Goal: Task Accomplishment & Management: Use online tool/utility

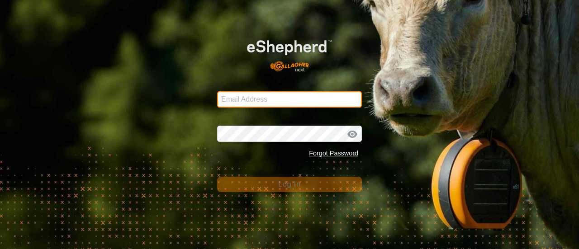
type input "[EMAIL_ADDRESS][DOMAIN_NAME]"
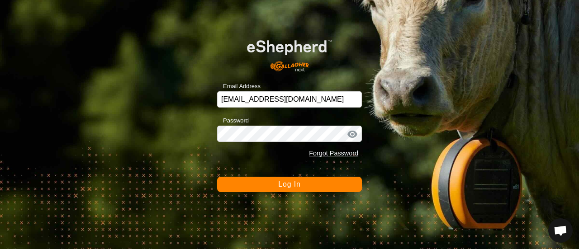
scroll to position [3005, 0]
click at [289, 184] on span "Log In" at bounding box center [289, 185] width 22 height 8
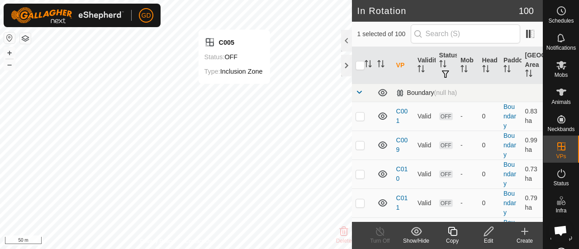
checkbox input "true"
checkbox input "false"
checkbox input "true"
checkbox input "false"
click at [355, 69] on th at bounding box center [363, 65] width 22 height 37
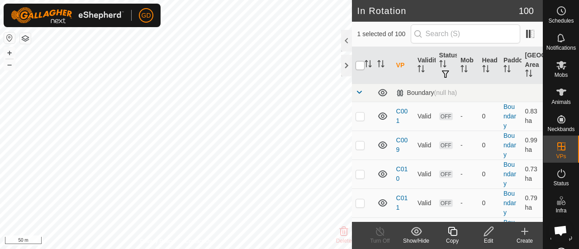
click at [362, 63] on input "checkbox" at bounding box center [360, 65] width 9 height 9
checkbox input "true"
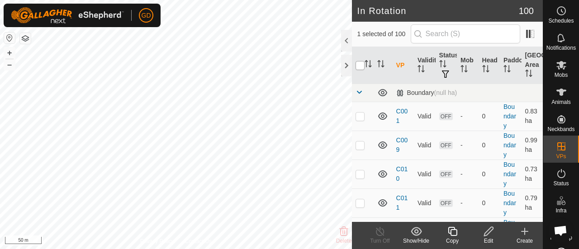
checkbox input "true"
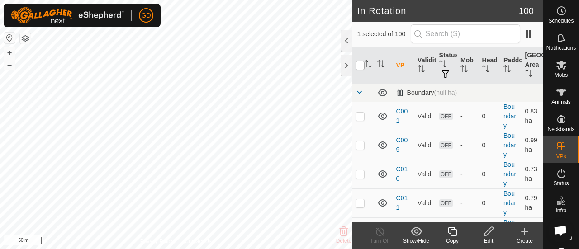
checkbox input "true"
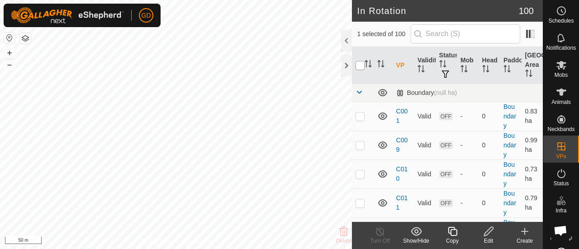
checkbox input "true"
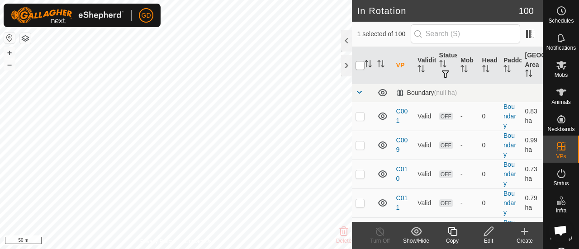
checkbox input "true"
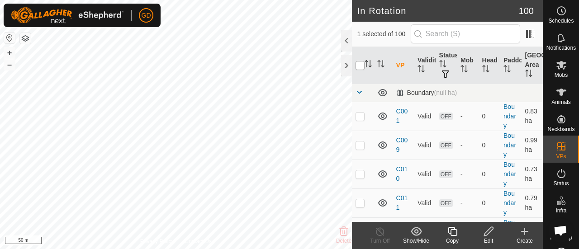
checkbox input "true"
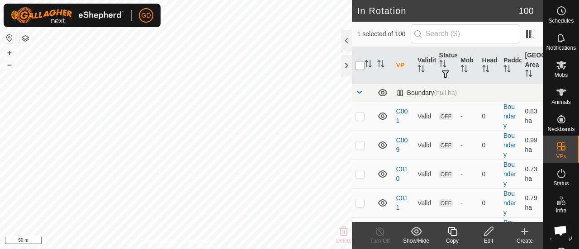
checkbox input "true"
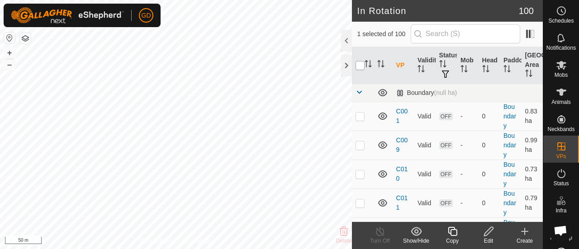
checkbox input "true"
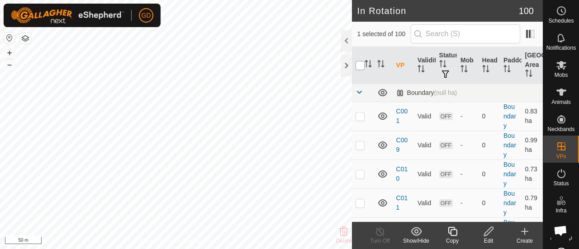
checkbox input "true"
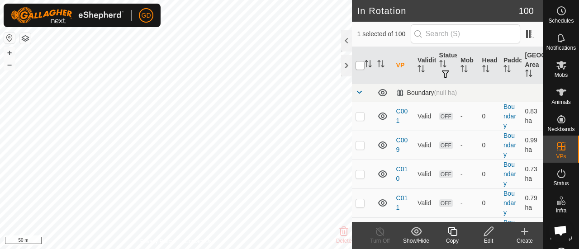
checkbox input "true"
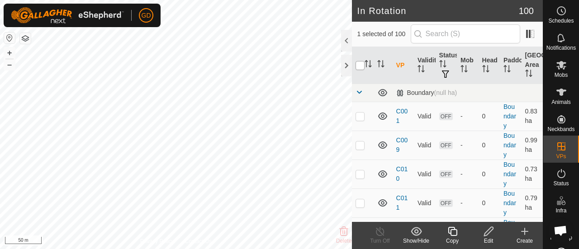
checkbox input "true"
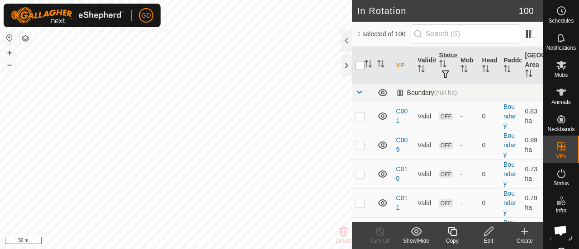
checkbox input "true"
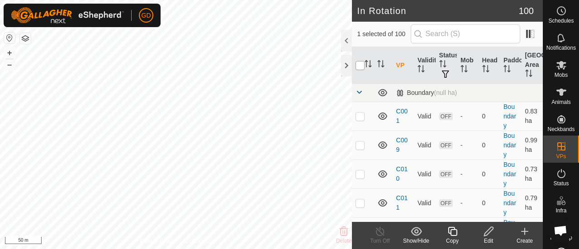
checkbox input "true"
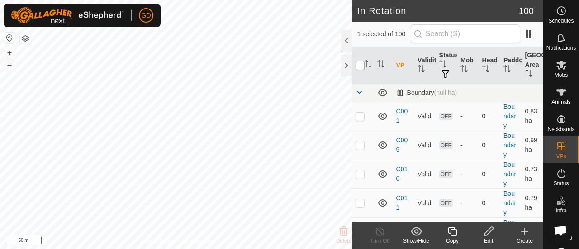
checkbox input "true"
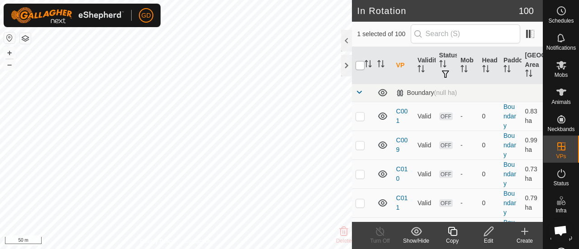
checkbox input "true"
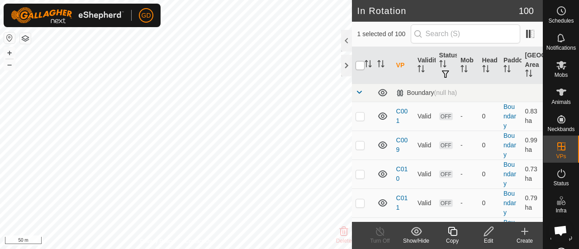
checkbox input "true"
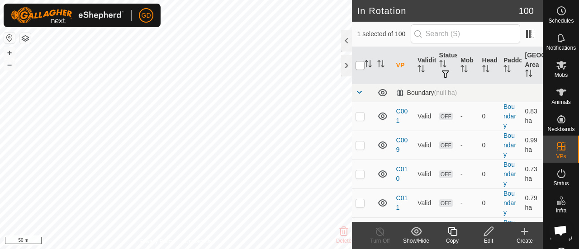
checkbox input "true"
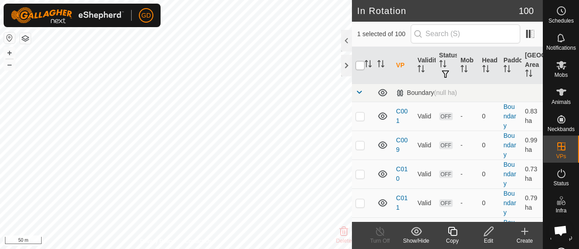
checkbox input "true"
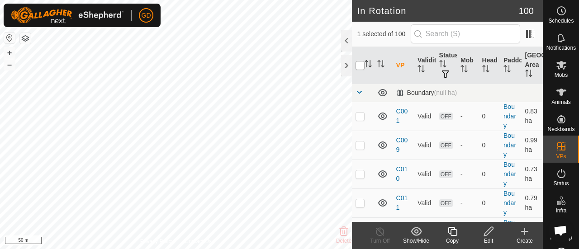
checkbox input "true"
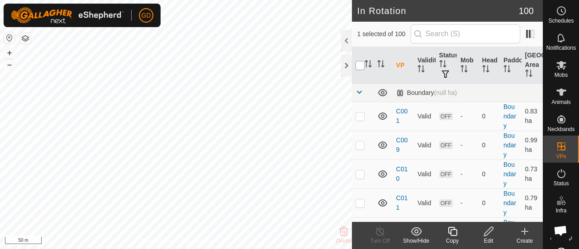
checkbox input "true"
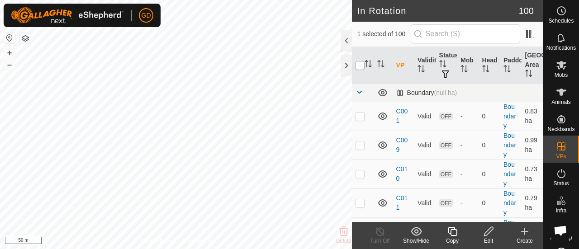
checkbox input "true"
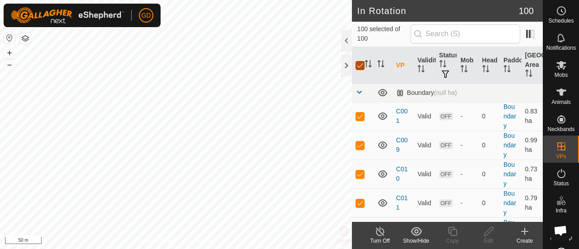
click at [362, 63] on input "checkbox" at bounding box center [360, 65] width 9 height 9
checkbox input "false"
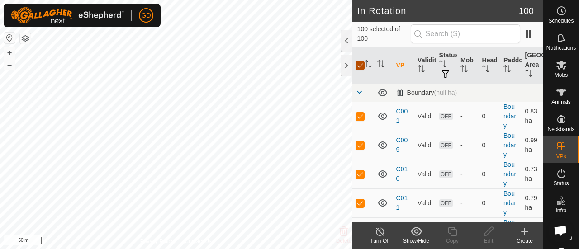
checkbox input "false"
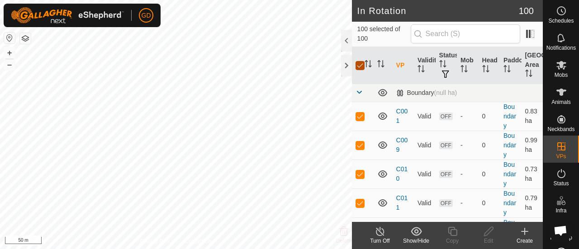
checkbox input "false"
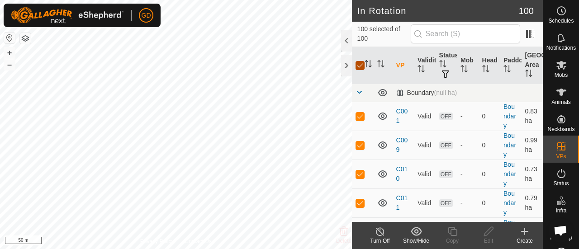
checkbox input "false"
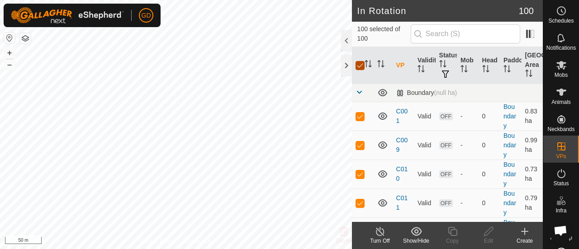
checkbox input "false"
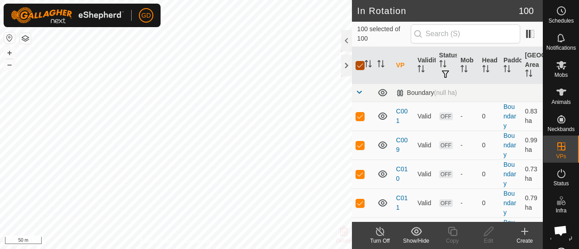
checkbox input "false"
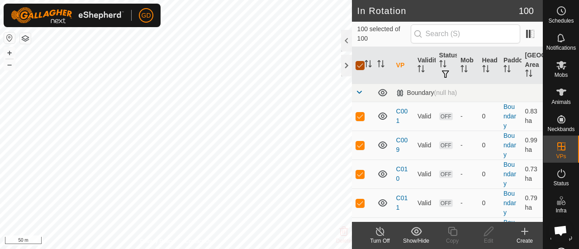
checkbox input "false"
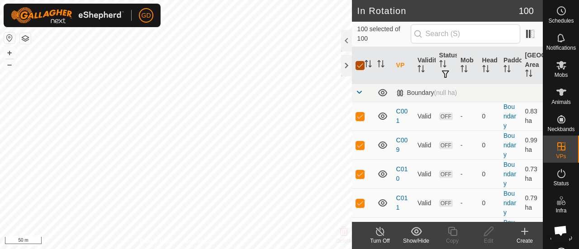
checkbox input "false"
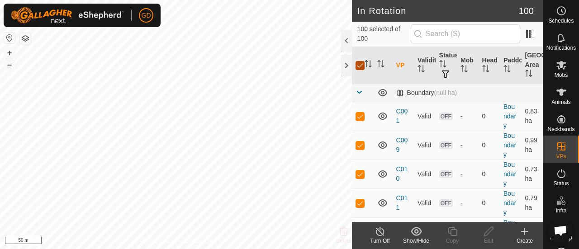
checkbox input "false"
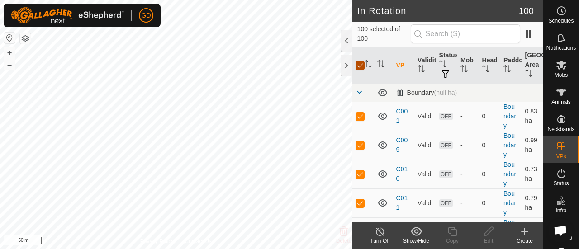
checkbox input "false"
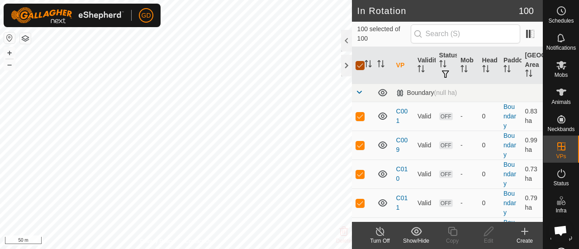
checkbox input "false"
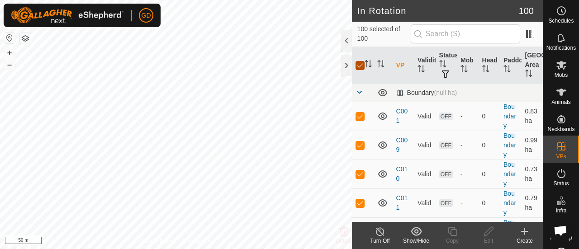
checkbox input "false"
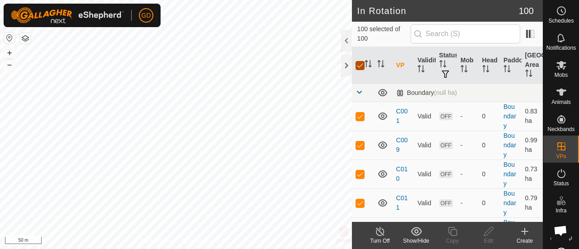
checkbox input "false"
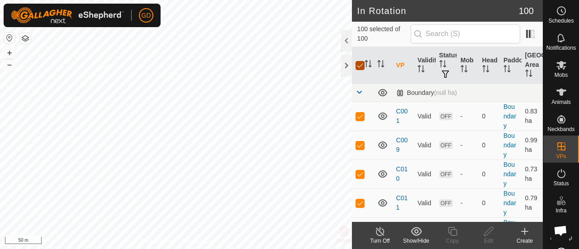
checkbox input "false"
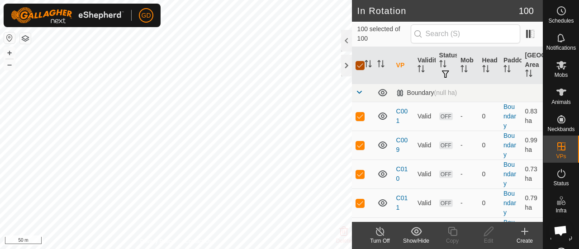
checkbox input "false"
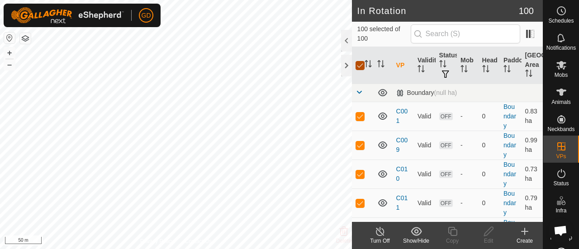
checkbox input "false"
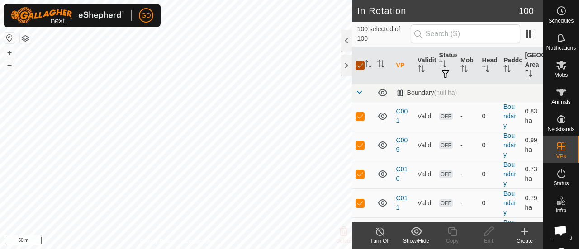
checkbox input "false"
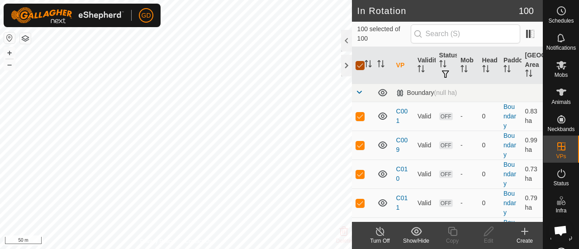
checkbox input "false"
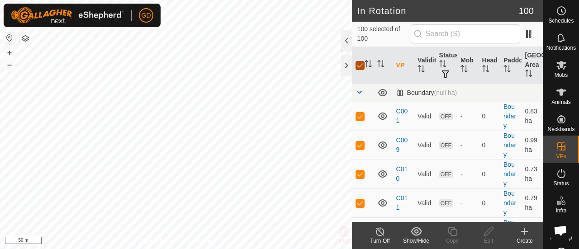
checkbox input "false"
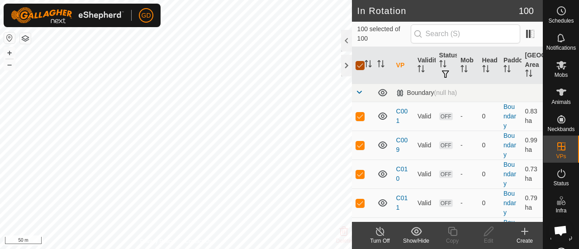
checkbox input "false"
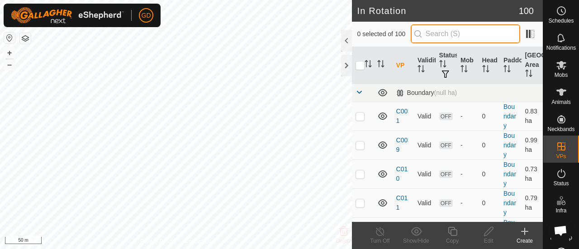
click at [439, 33] on input "text" at bounding box center [466, 33] width 110 height 19
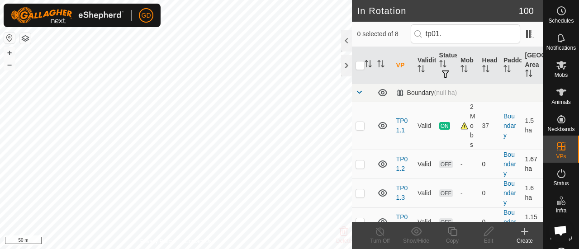
click at [360, 162] on p-checkbox at bounding box center [360, 164] width 9 height 7
click at [557, 67] on icon at bounding box center [562, 65] width 10 height 9
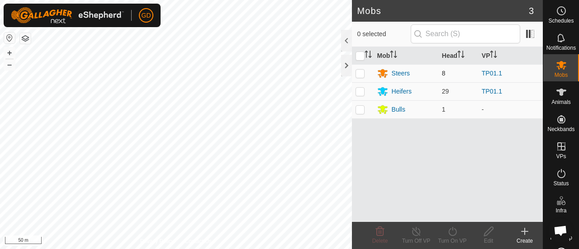
click at [365, 71] on td at bounding box center [363, 73] width 22 height 18
click at [359, 90] on p-checkbox at bounding box center [360, 91] width 9 height 7
click at [450, 227] on icon at bounding box center [452, 231] width 11 height 11
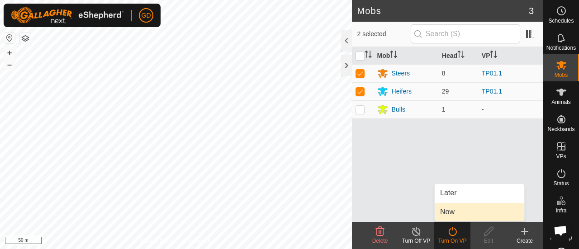
click at [452, 210] on link "Now" at bounding box center [480, 212] width 90 height 18
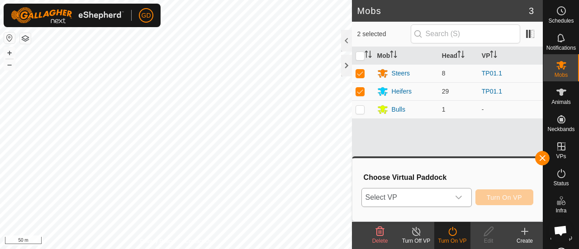
click at [429, 196] on span "Select VP" at bounding box center [406, 198] width 88 height 18
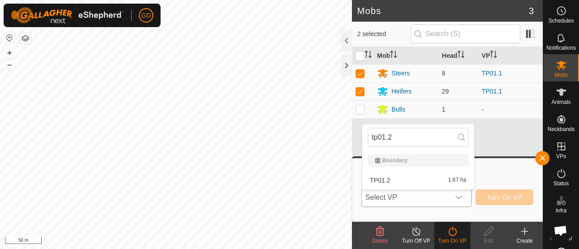
click at [380, 180] on li "TP01.2 1.67 ha" at bounding box center [418, 181] width 112 height 18
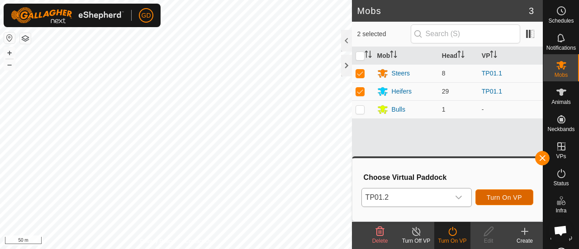
click at [498, 196] on span "Turn On VP" at bounding box center [504, 197] width 35 height 7
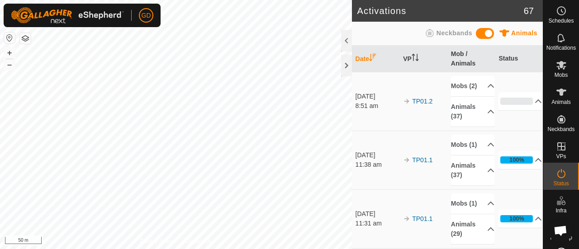
scroll to position [3005, 0]
